Goal: Information Seeking & Learning: Learn about a topic

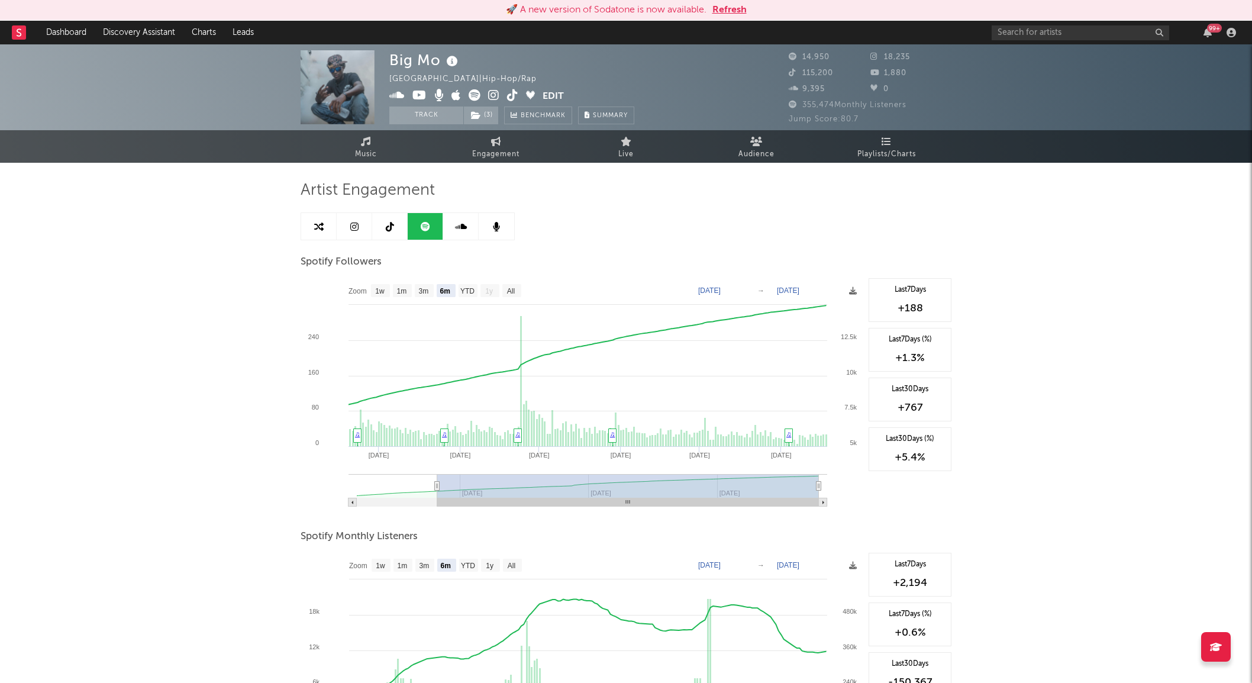
select select "6m"
select select "1w"
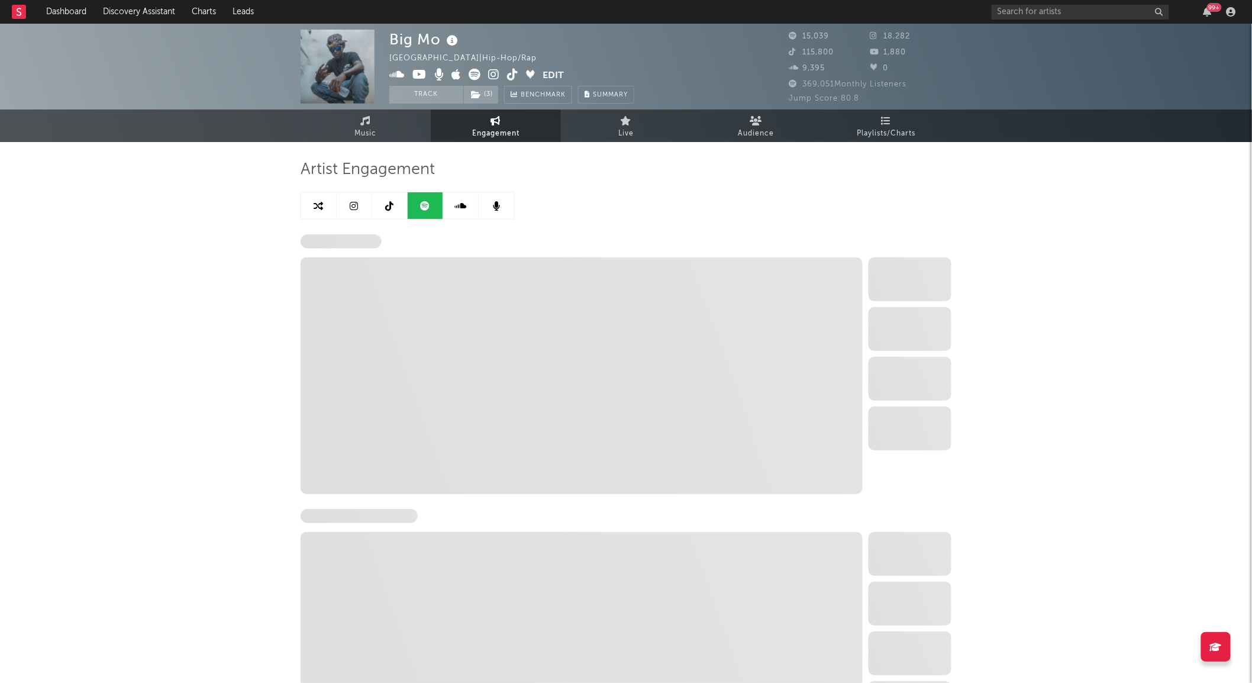
select select "6m"
select select "1w"
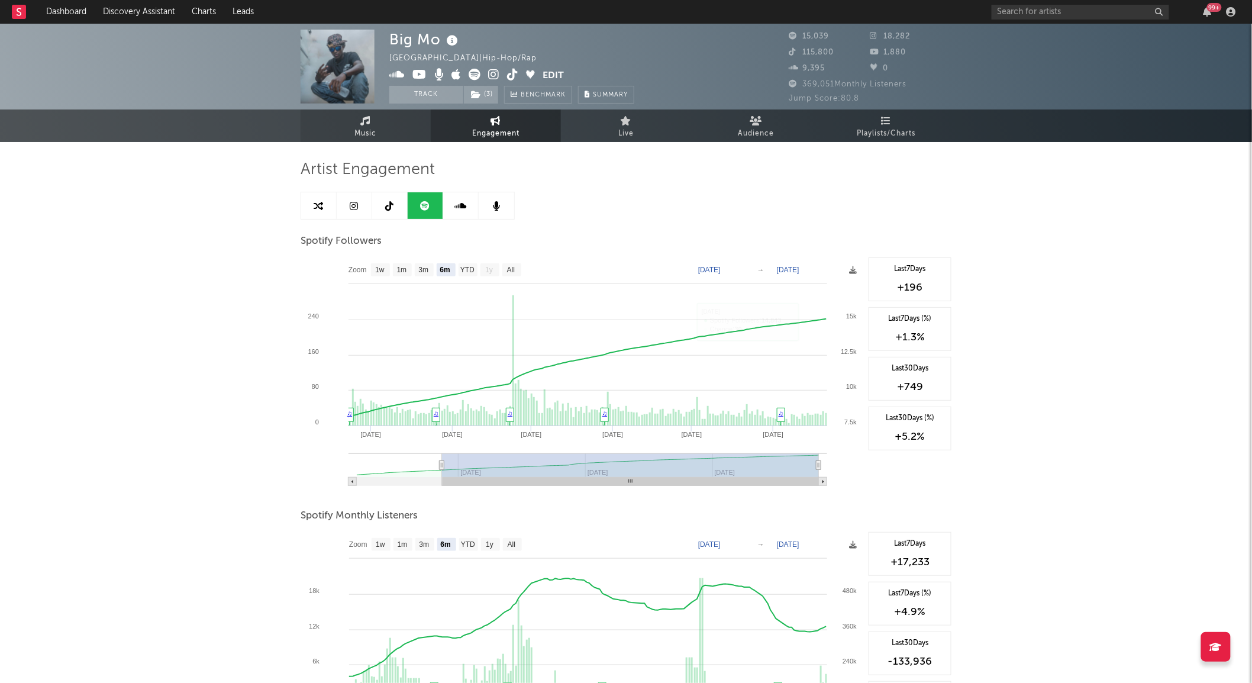
click at [359, 121] on link "Music" at bounding box center [366, 125] width 130 height 33
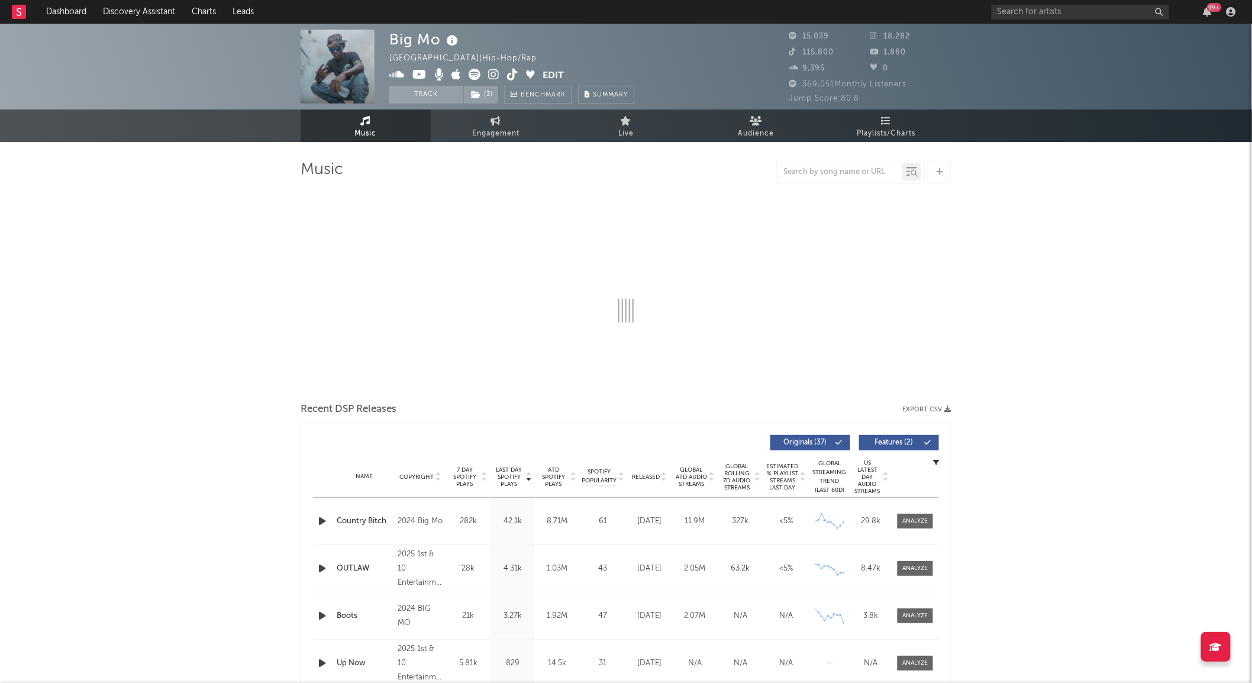
select select "6m"
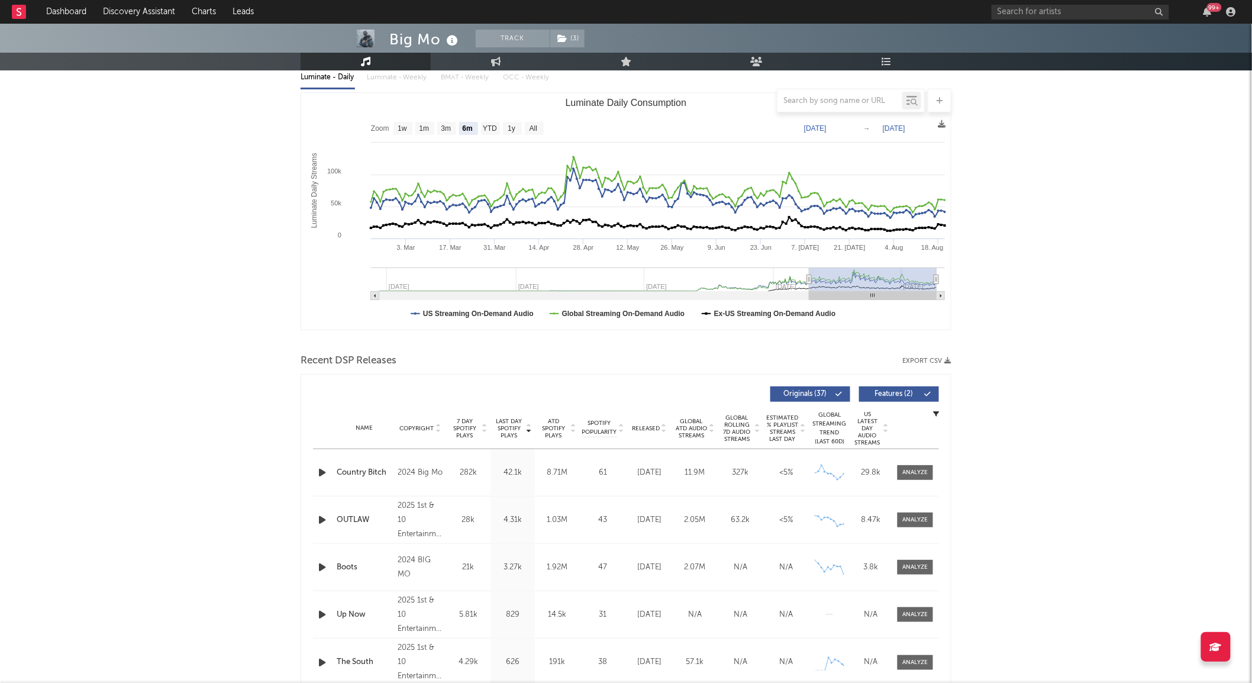
scroll to position [144, 0]
click at [914, 471] on div at bounding box center [915, 470] width 25 height 9
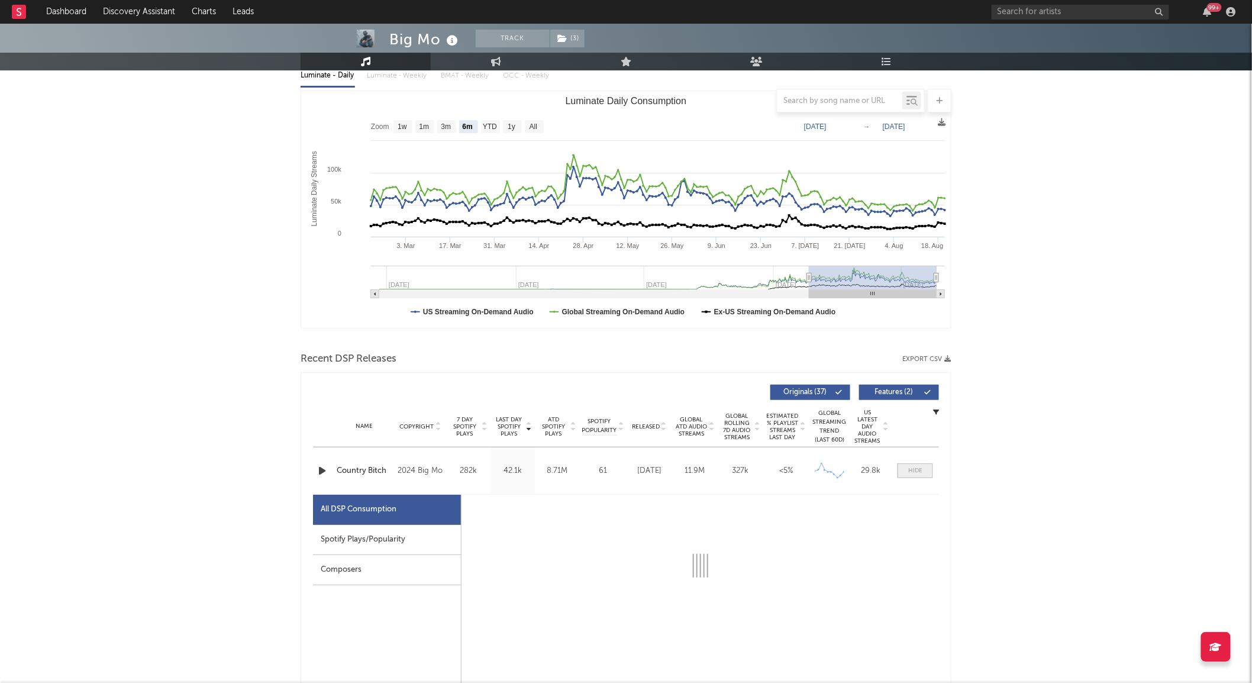
select select "6m"
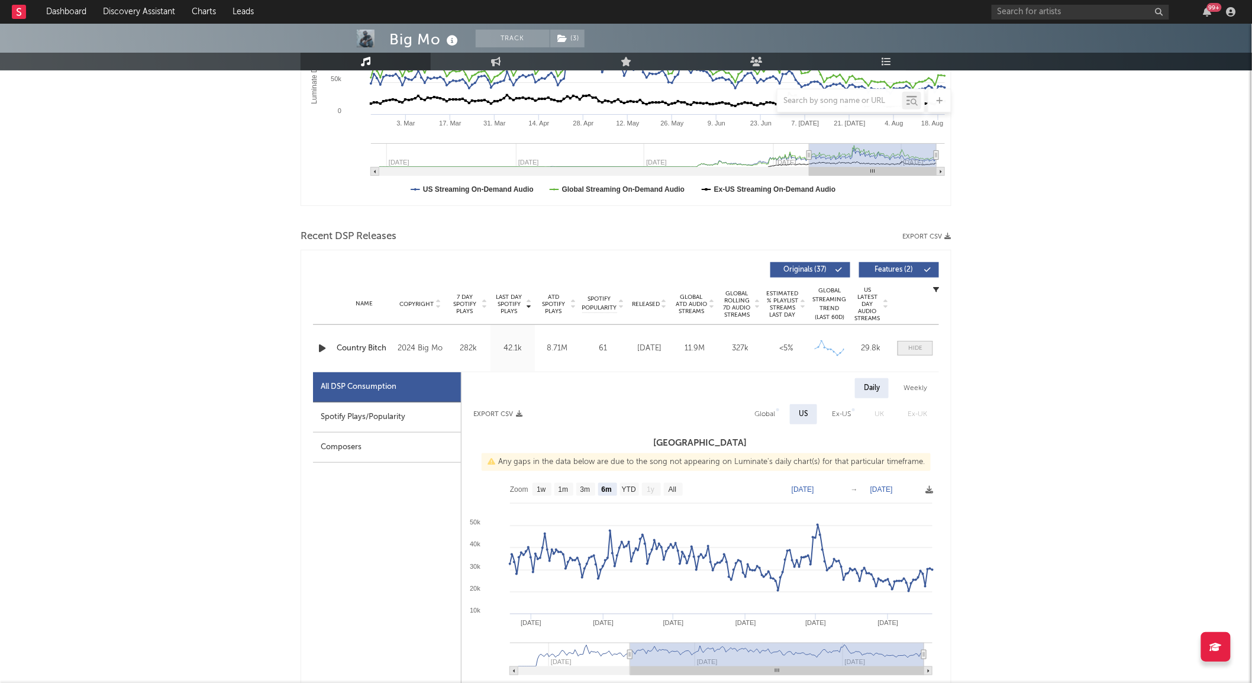
scroll to position [267, 0]
click at [566, 491] on text "1m" at bounding box center [564, 489] width 10 height 8
select select "1m"
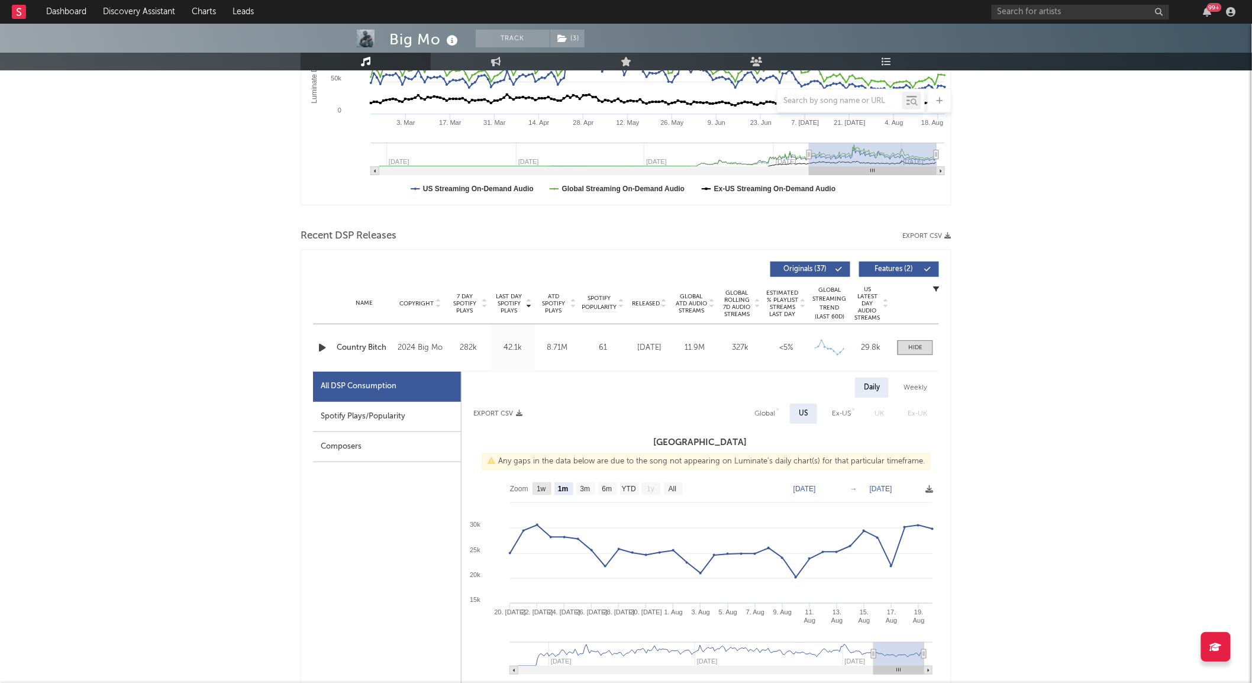
click at [534, 492] on rect at bounding box center [542, 488] width 19 height 13
select select "All"
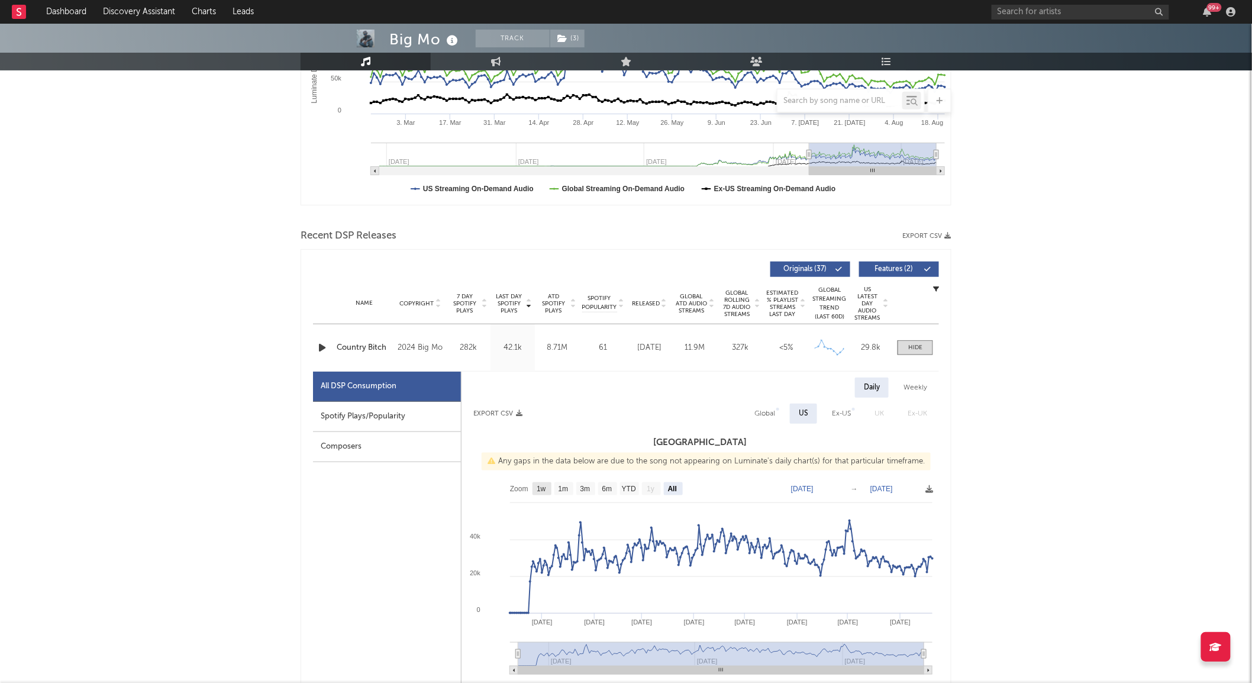
click at [537, 491] on text "1w" at bounding box center [541, 489] width 9 height 8
select select "1w"
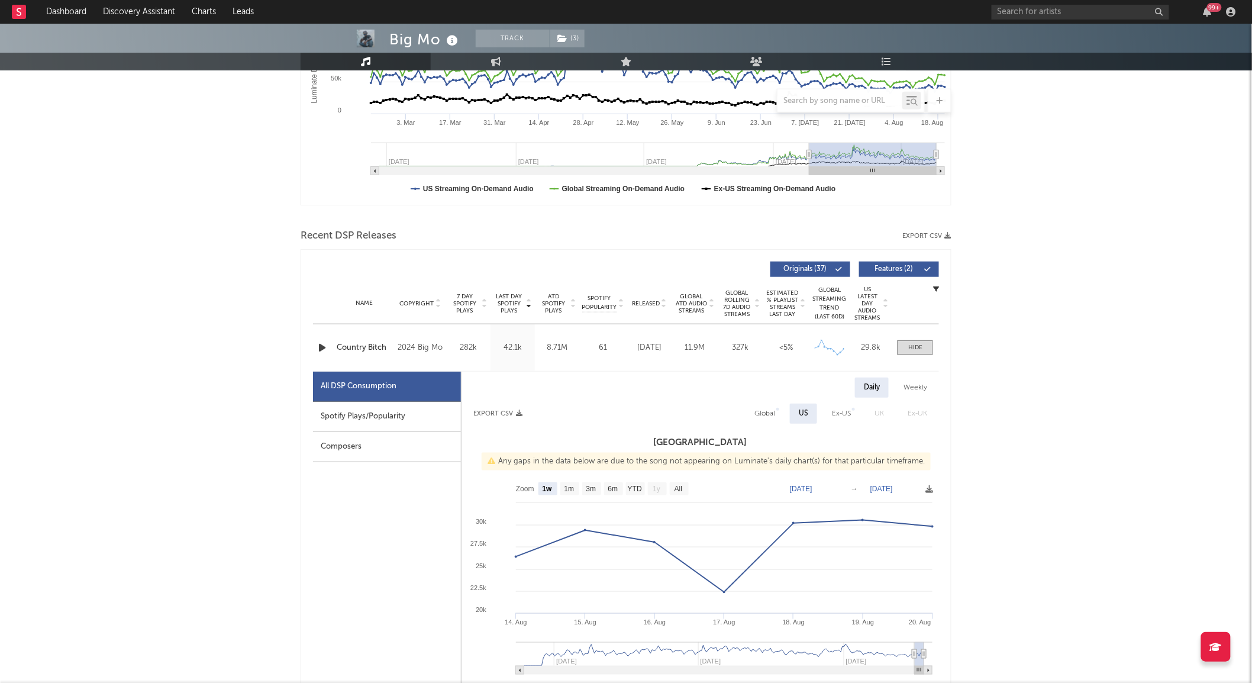
click at [401, 427] on div "Spotify Plays/Popularity" at bounding box center [387, 417] width 148 height 30
select select "1w"
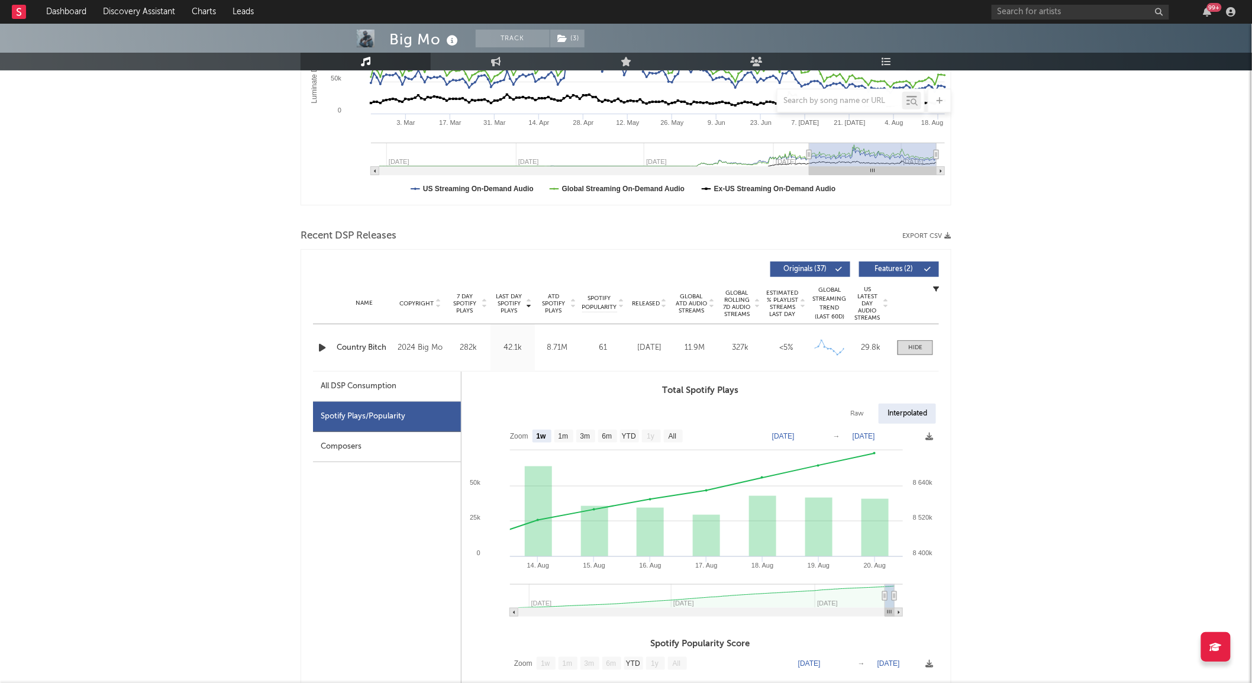
scroll to position [0, 0]
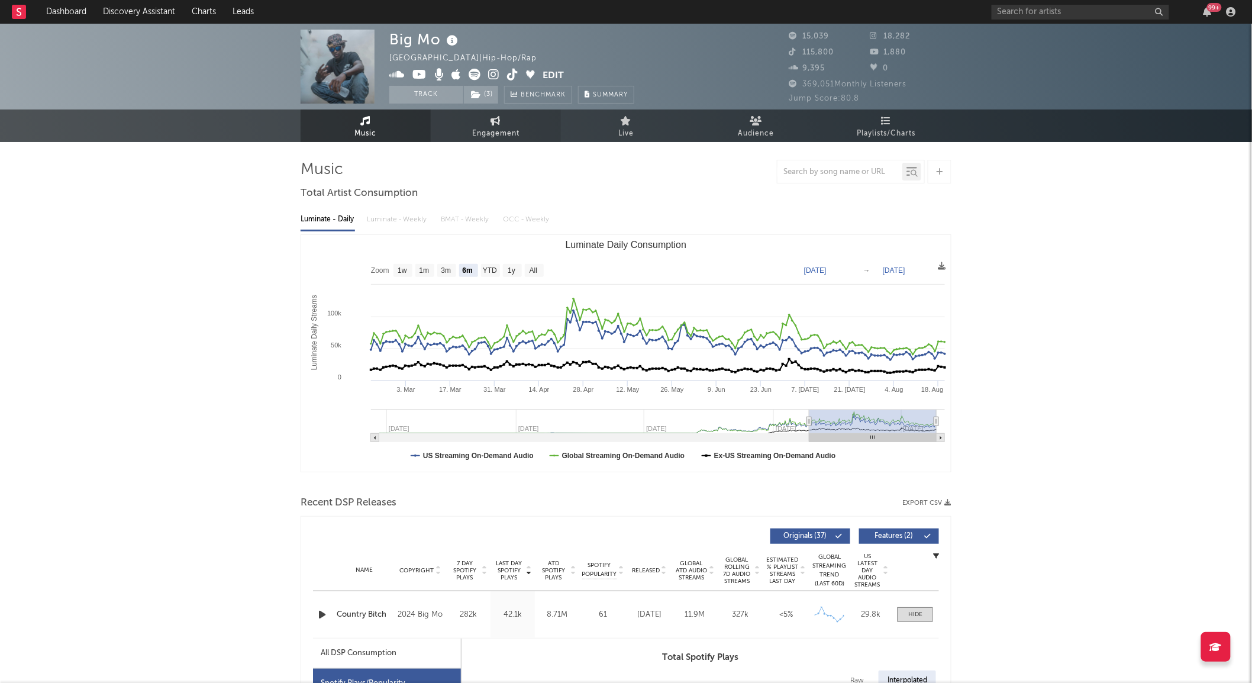
click at [504, 131] on span "Engagement" at bounding box center [495, 134] width 47 height 14
select select "1m"
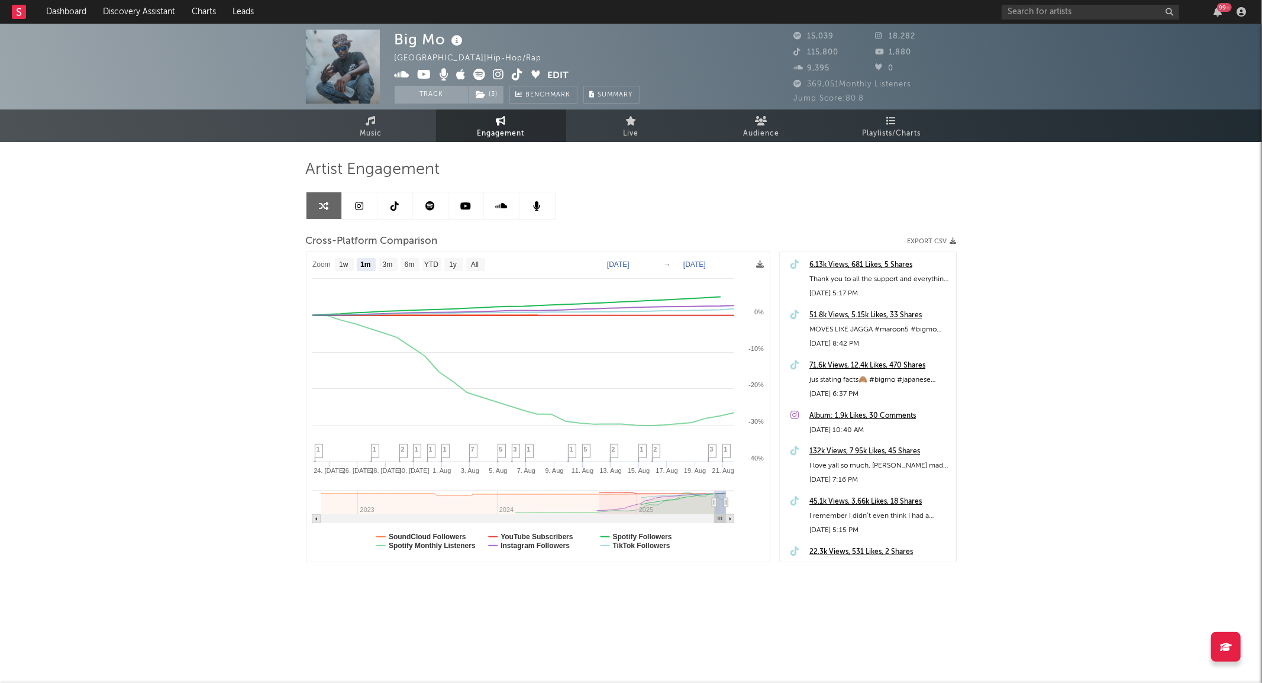
click at [392, 204] on icon at bounding box center [395, 205] width 8 height 9
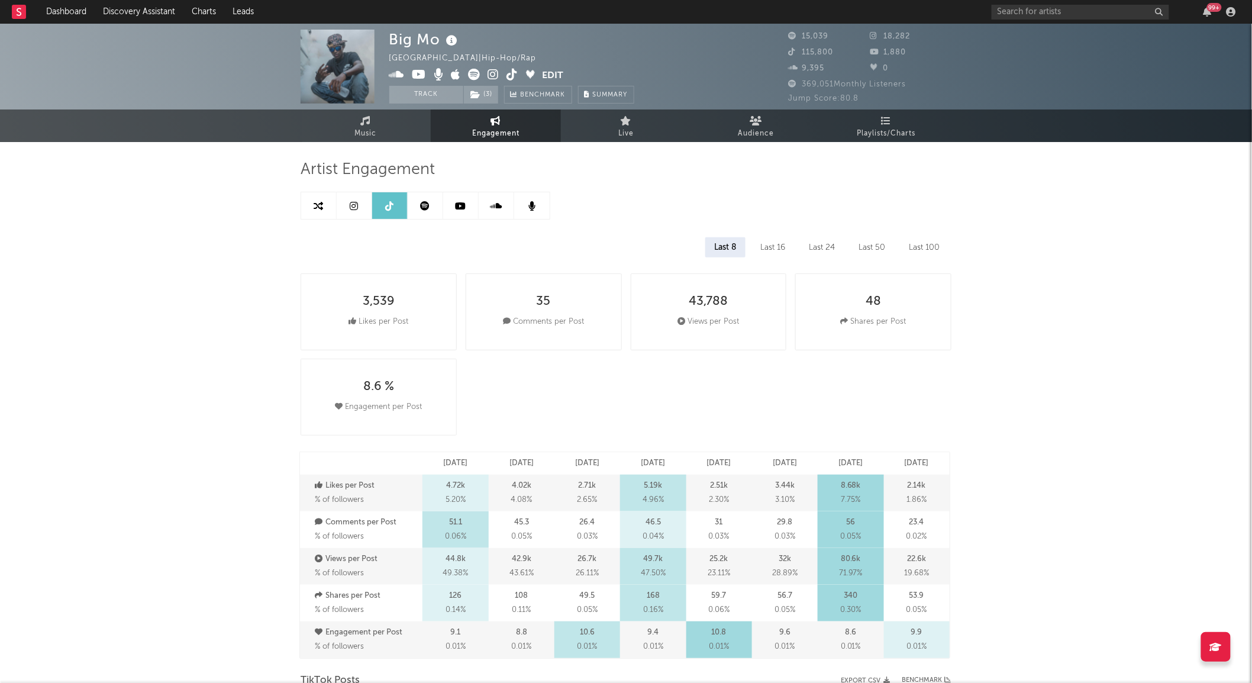
select select "6m"
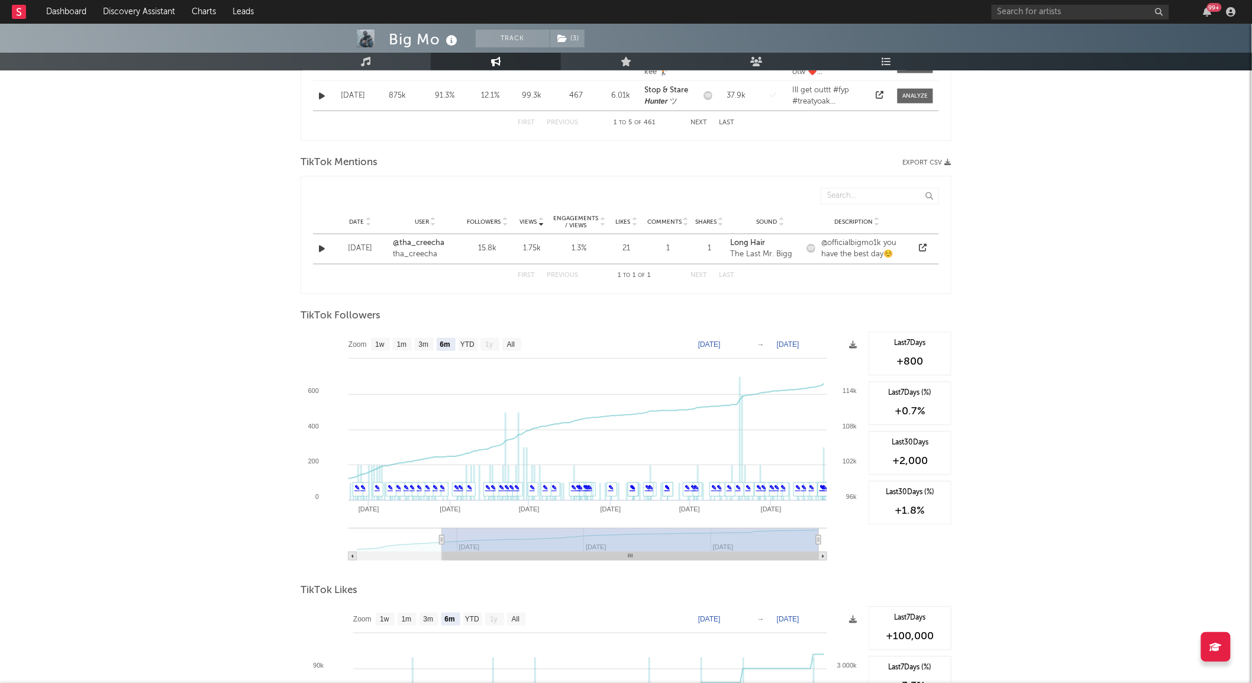
scroll to position [793, 0]
click at [380, 349] on text "1w" at bounding box center [379, 345] width 9 height 8
select select "1w"
type input "[DATE]"
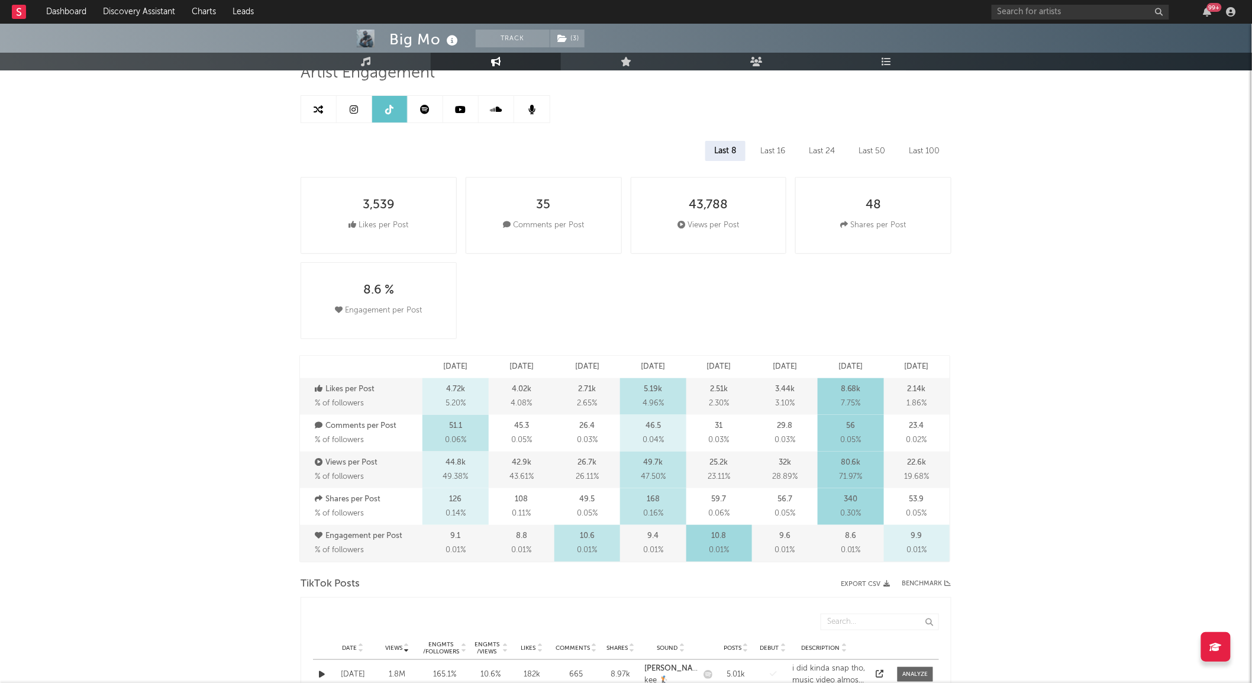
scroll to position [0, 0]
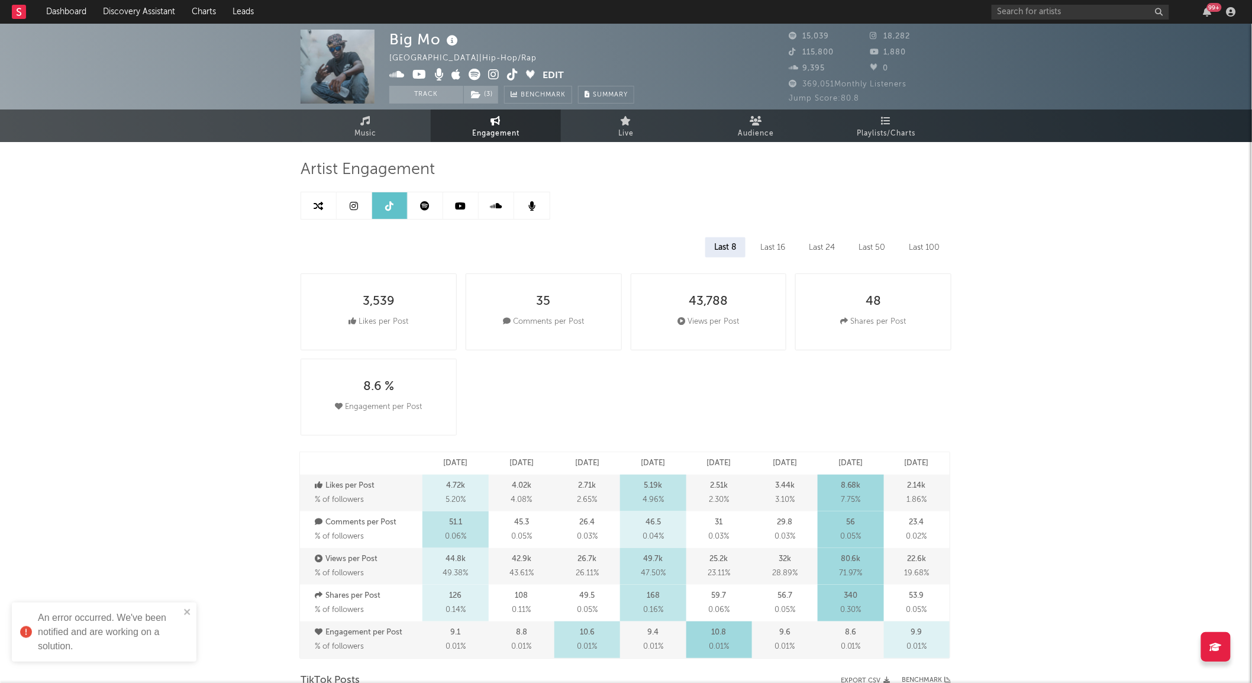
click at [415, 204] on link at bounding box center [426, 205] width 36 height 27
select select "6m"
select select "1w"
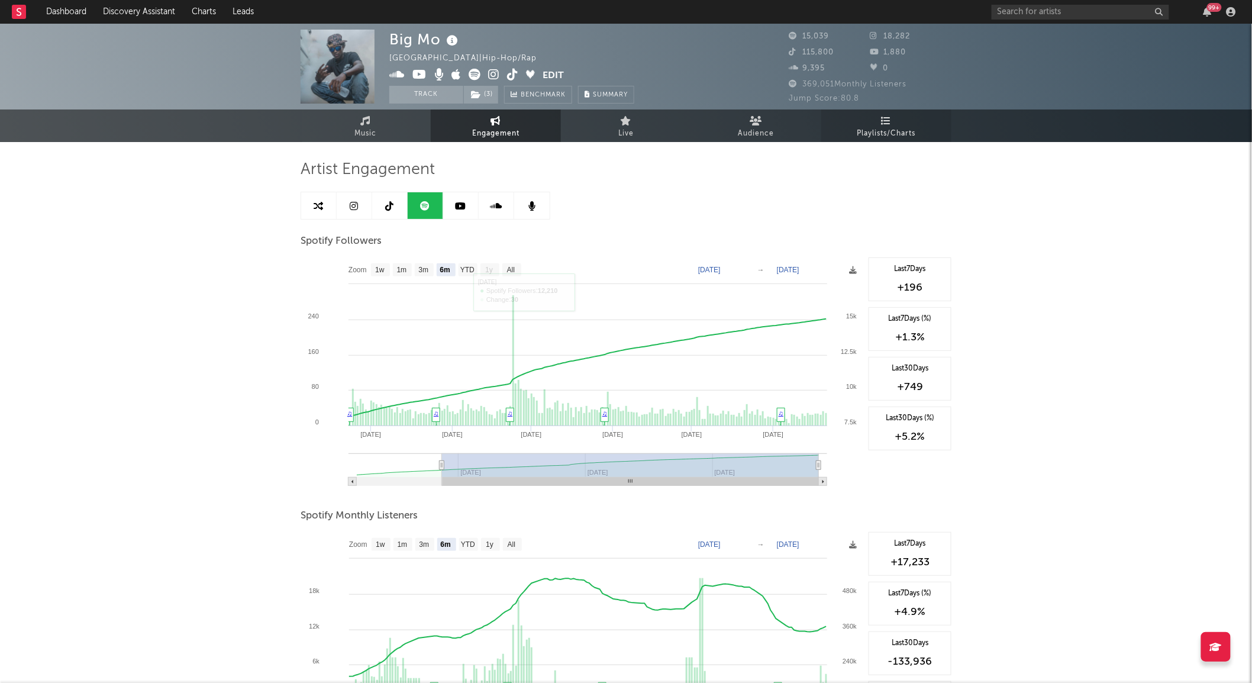
click at [885, 138] on span "Playlists/Charts" at bounding box center [887, 134] width 59 height 14
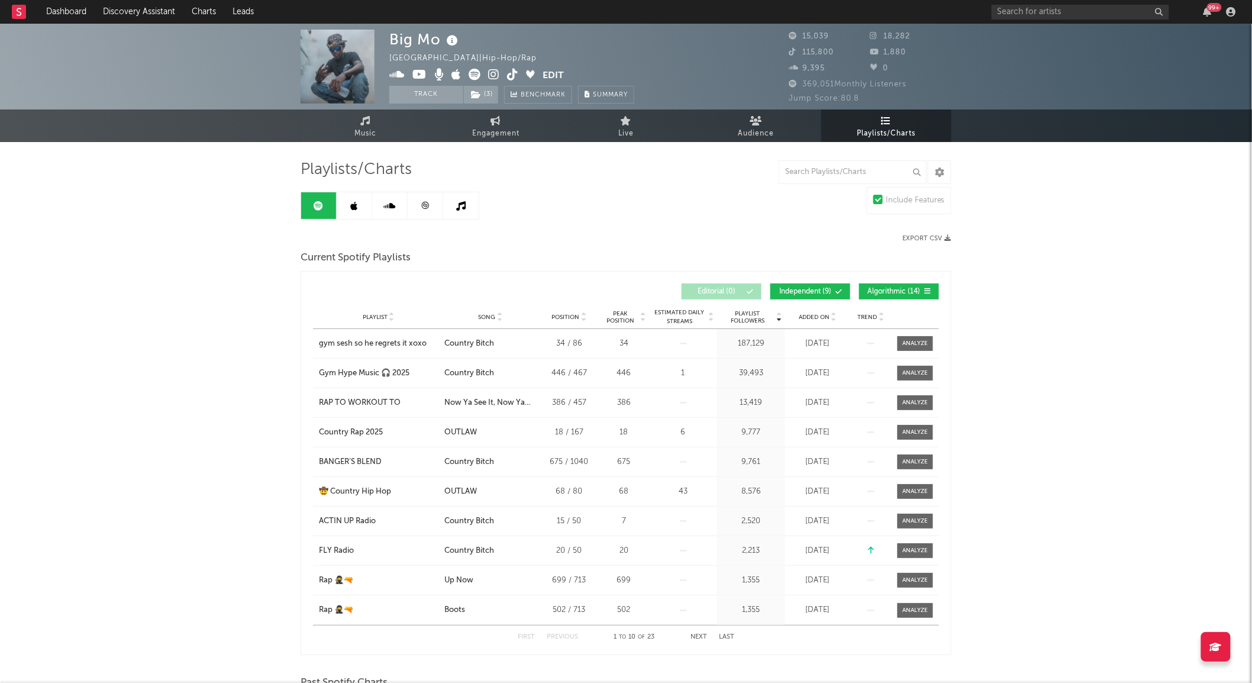
click at [836, 288] on icon at bounding box center [839, 291] width 7 height 7
click at [818, 315] on span "Added On" at bounding box center [814, 317] width 31 height 7
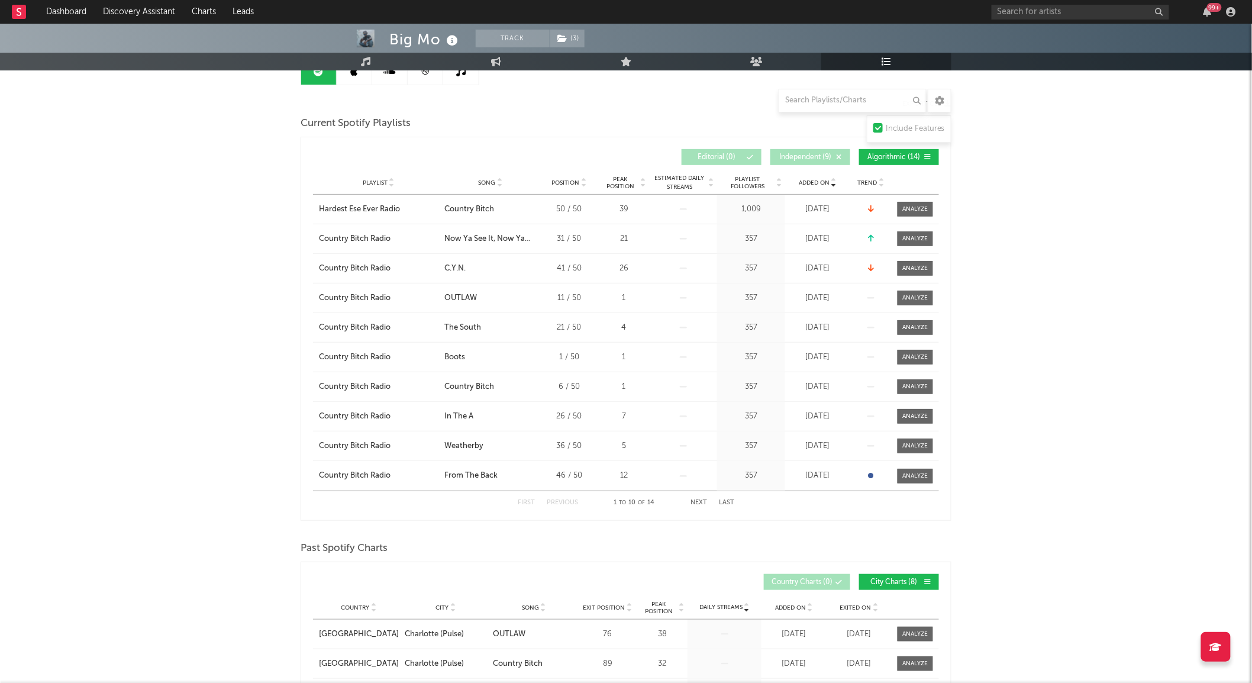
scroll to position [129, 0]
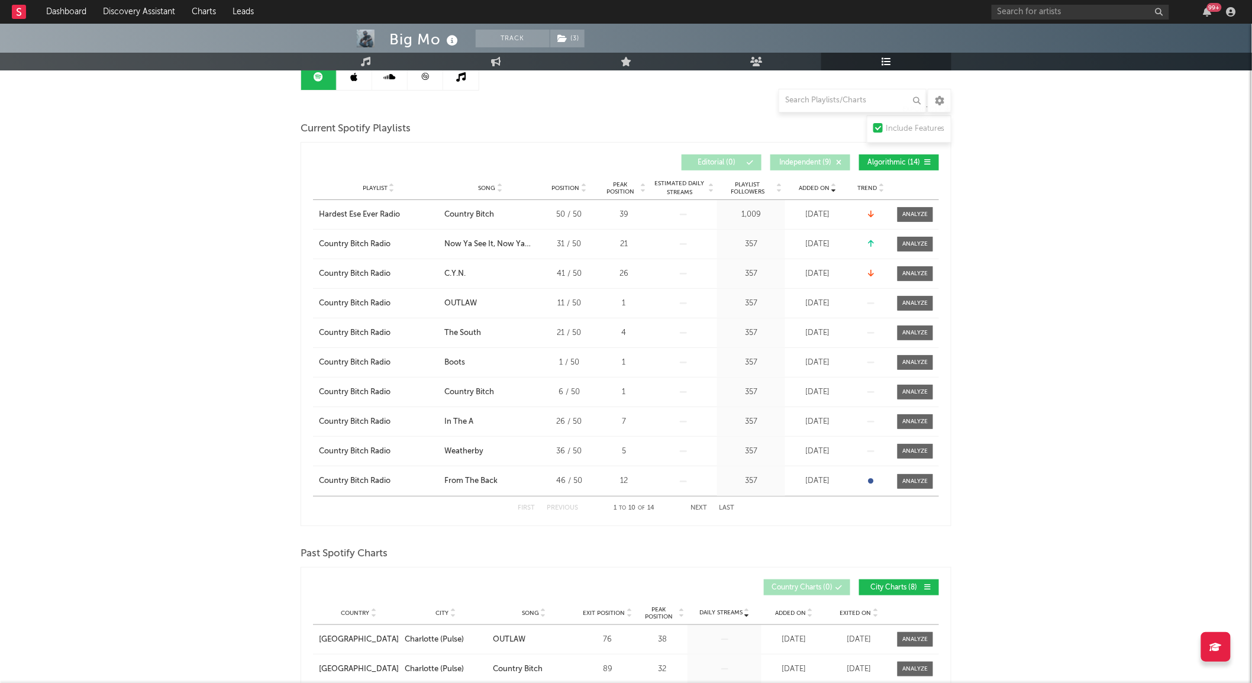
click at [796, 159] on span "Independent ( 9 )" at bounding box center [805, 162] width 54 height 7
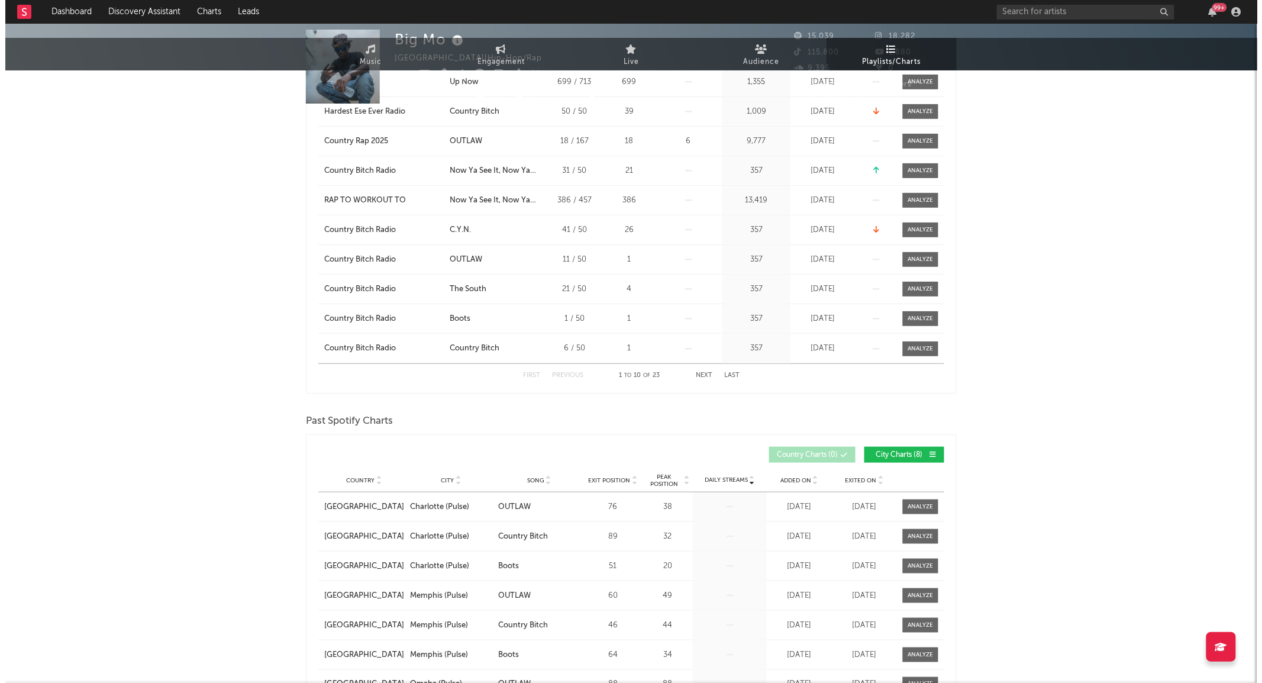
scroll to position [0, 0]
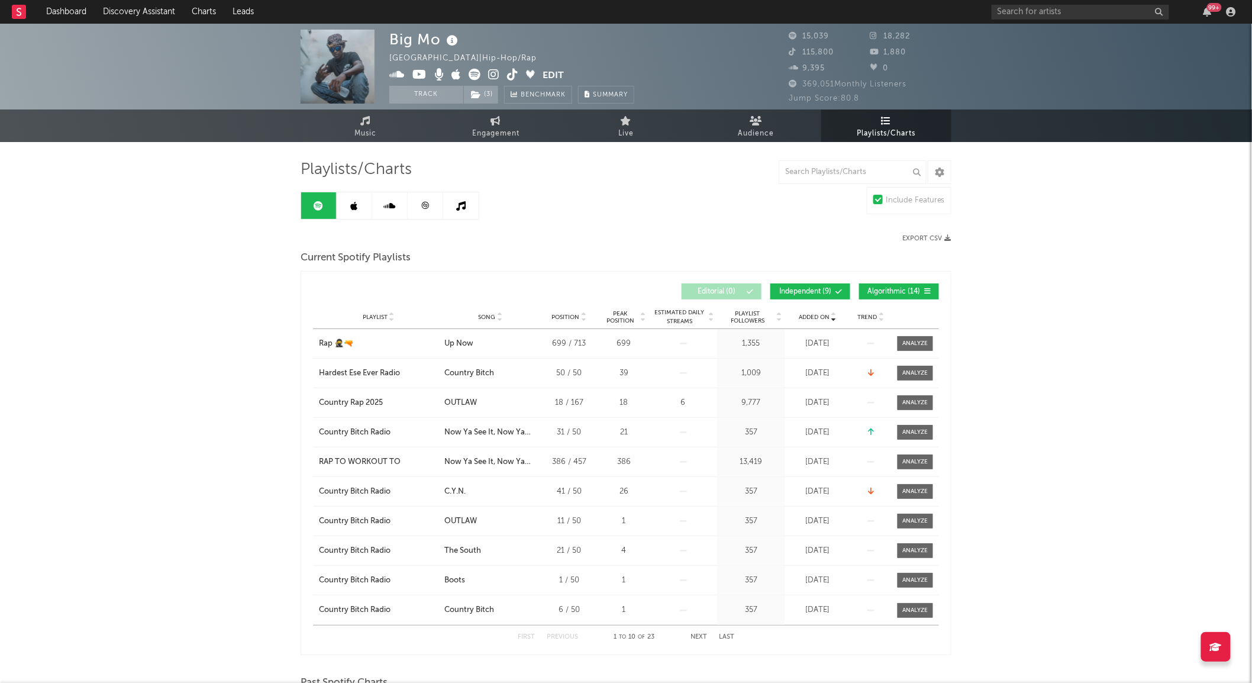
click at [350, 204] on link at bounding box center [355, 205] width 36 height 27
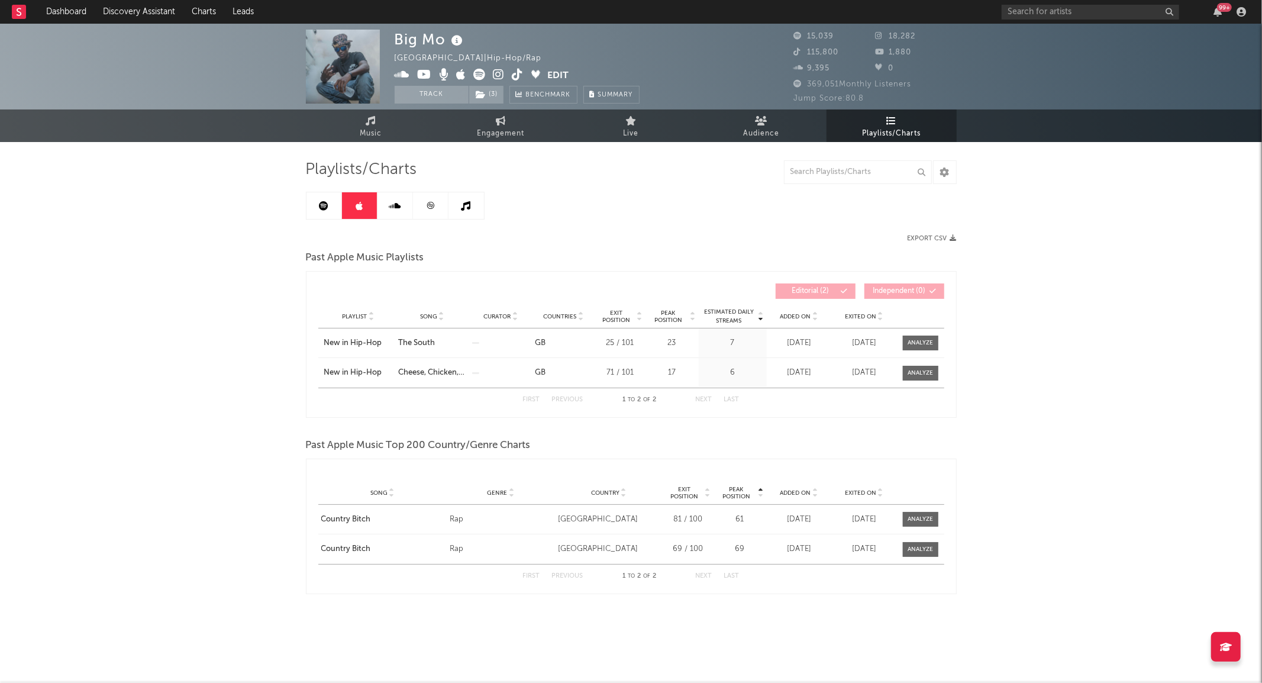
click at [394, 207] on icon at bounding box center [395, 205] width 12 height 9
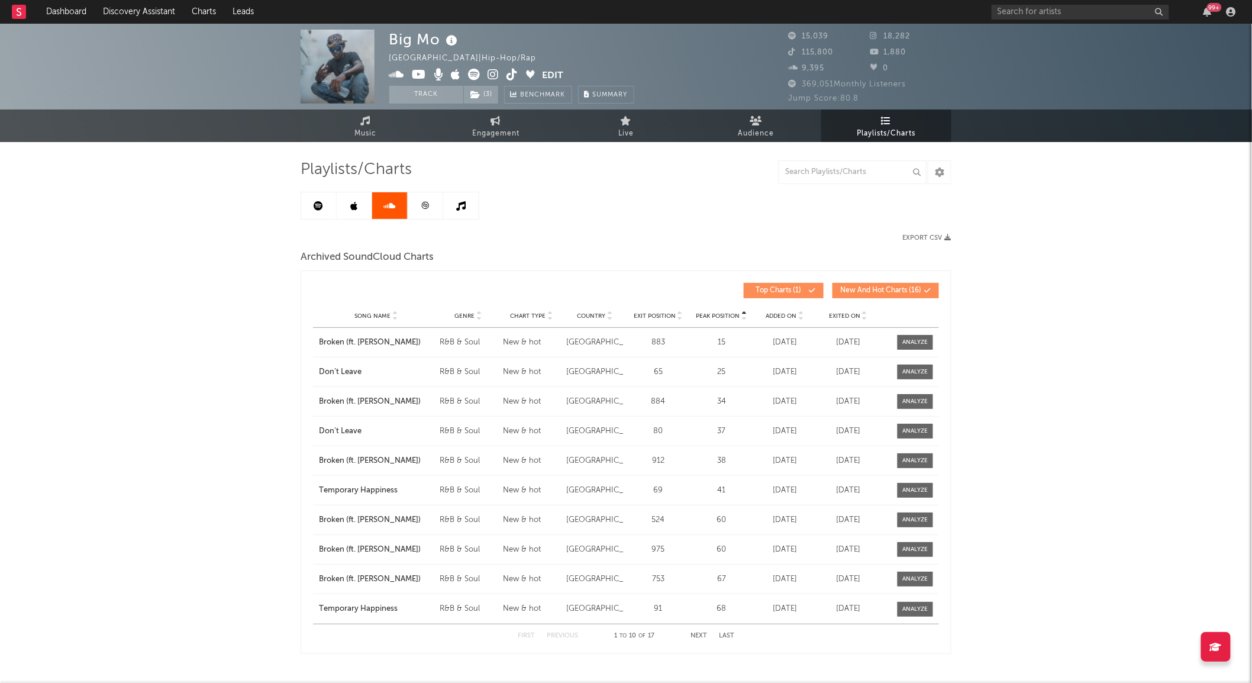
click at [422, 207] on icon at bounding box center [425, 205] width 9 height 9
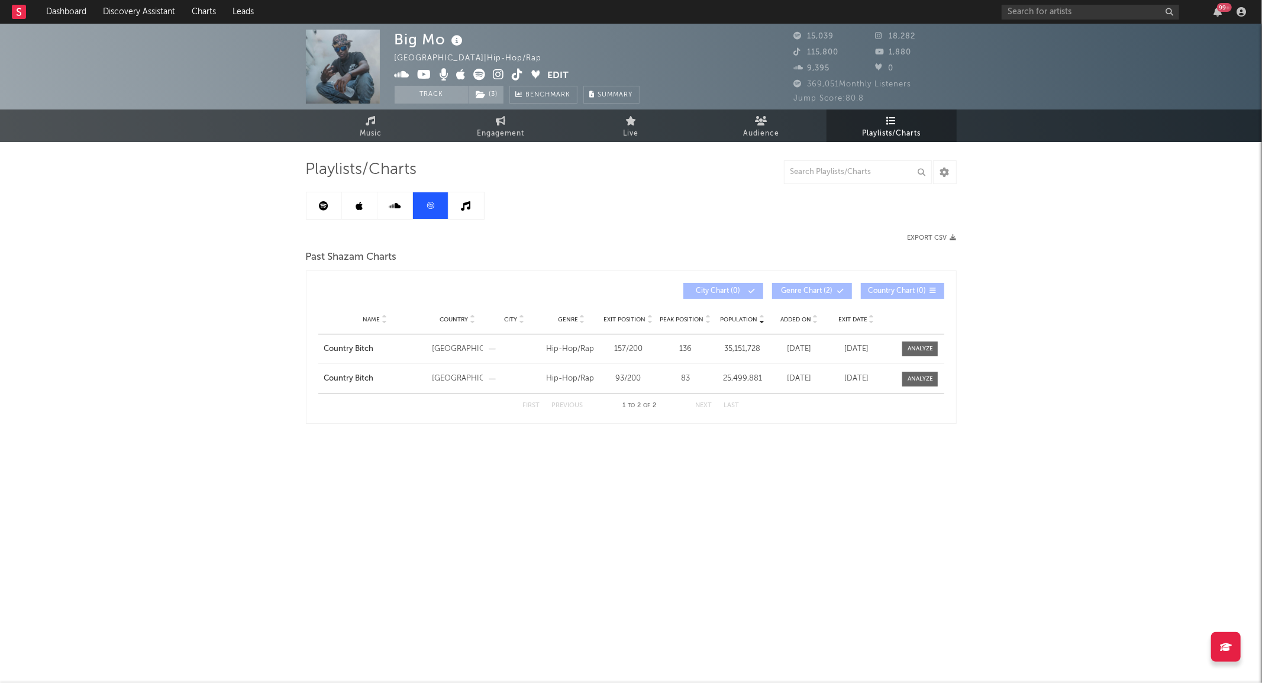
click at [465, 206] on icon at bounding box center [466, 205] width 9 height 9
